Goal: Task Accomplishment & Management: Use online tool/utility

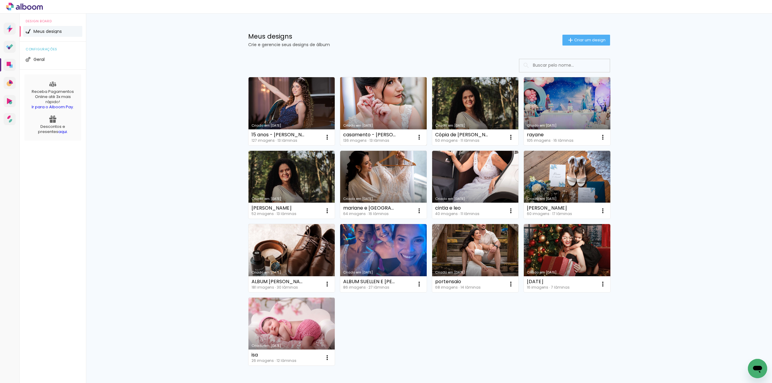
click at [372, 109] on link "Criado em [DATE]" at bounding box center [383, 111] width 87 height 68
click at [0, 0] on neon-animated-pages "Confirmar Cancelar" at bounding box center [0, 0] width 0 height 0
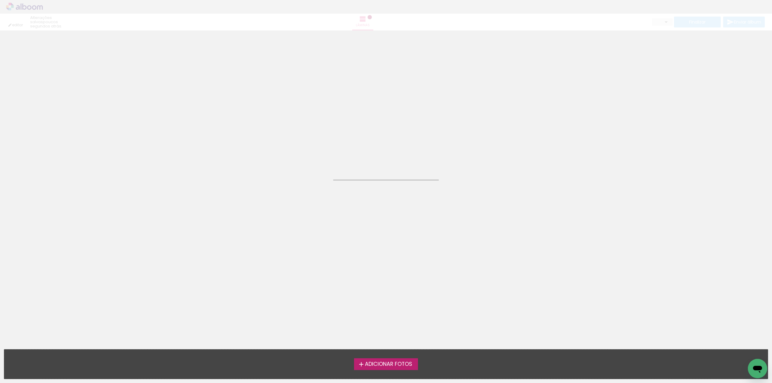
click at [372, 109] on neon-animated-pages "Confirmar Cancelar" at bounding box center [386, 206] width 772 height 352
